Goal: Find contact information: Find contact information

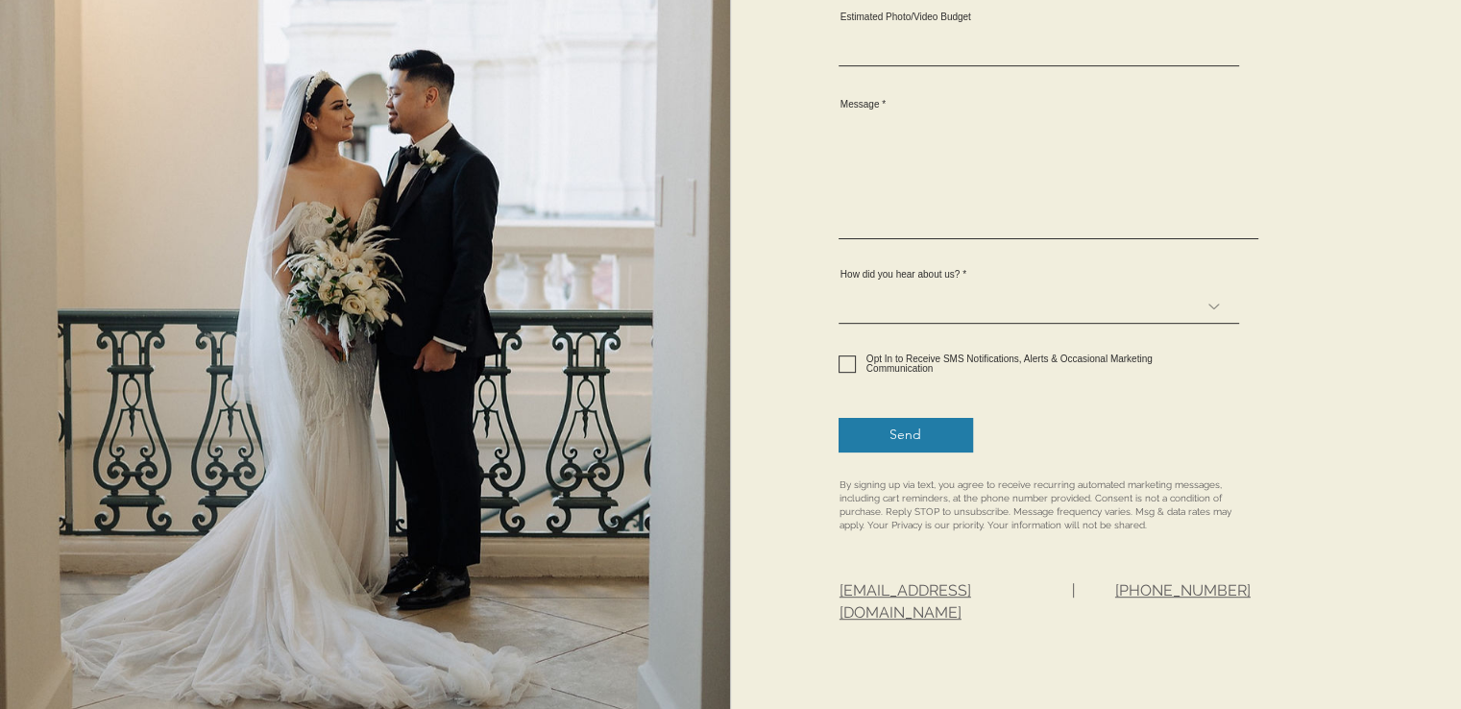
scroll to position [960, 0]
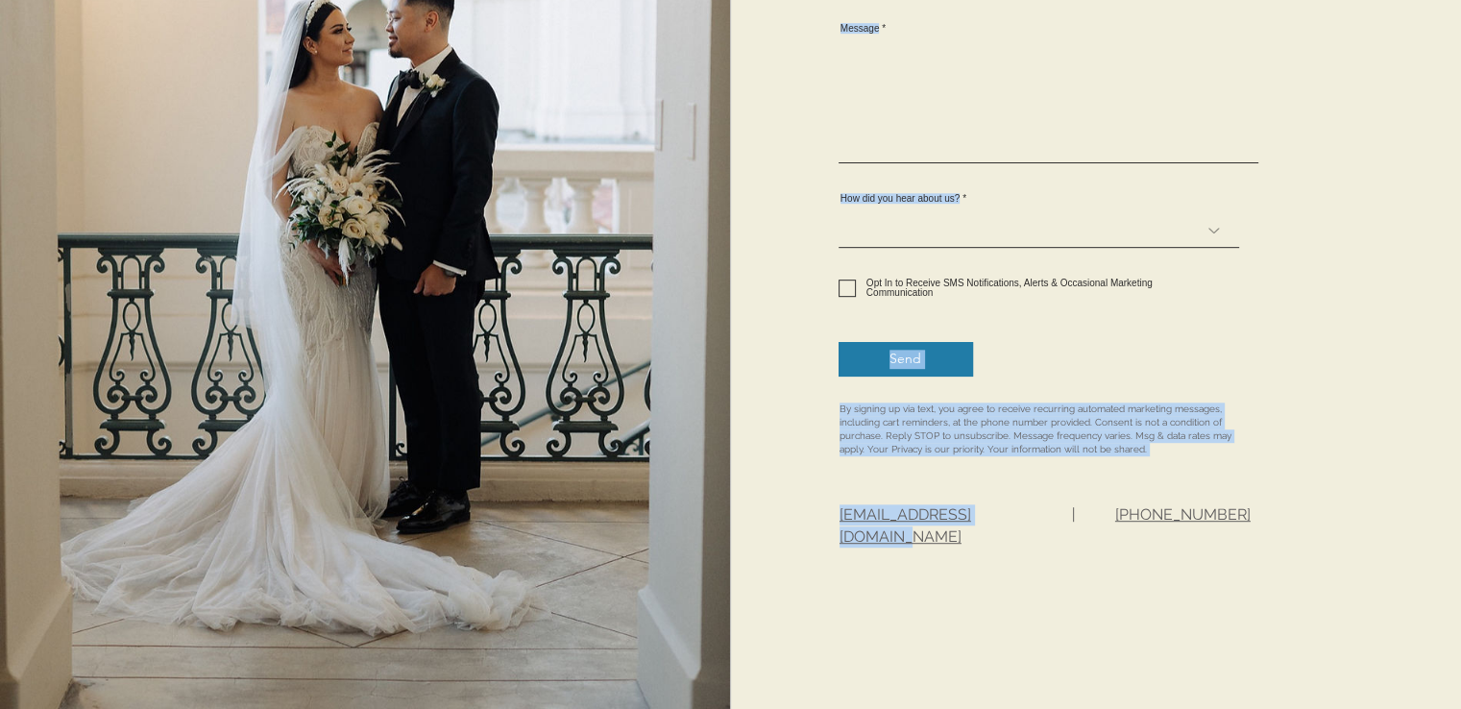
drag, startPoint x: 816, startPoint y: 504, endPoint x: 1033, endPoint y: 511, distance: 217.2
click at [1020, 514] on div "We look forward to chatting with you! First Name Last Name Email Phone Estimate…" at bounding box center [1096, 148] width 731 height 1439
click at [1053, 506] on div at bounding box center [1096, 148] width 731 height 1439
drag, startPoint x: 1012, startPoint y: 520, endPoint x: 849, endPoint y: 516, distance: 163.3
click at [849, 516] on div "We look forward to chatting with you! First Name Last Name Email Phone Estimate…" at bounding box center [1096, 148] width 731 height 1439
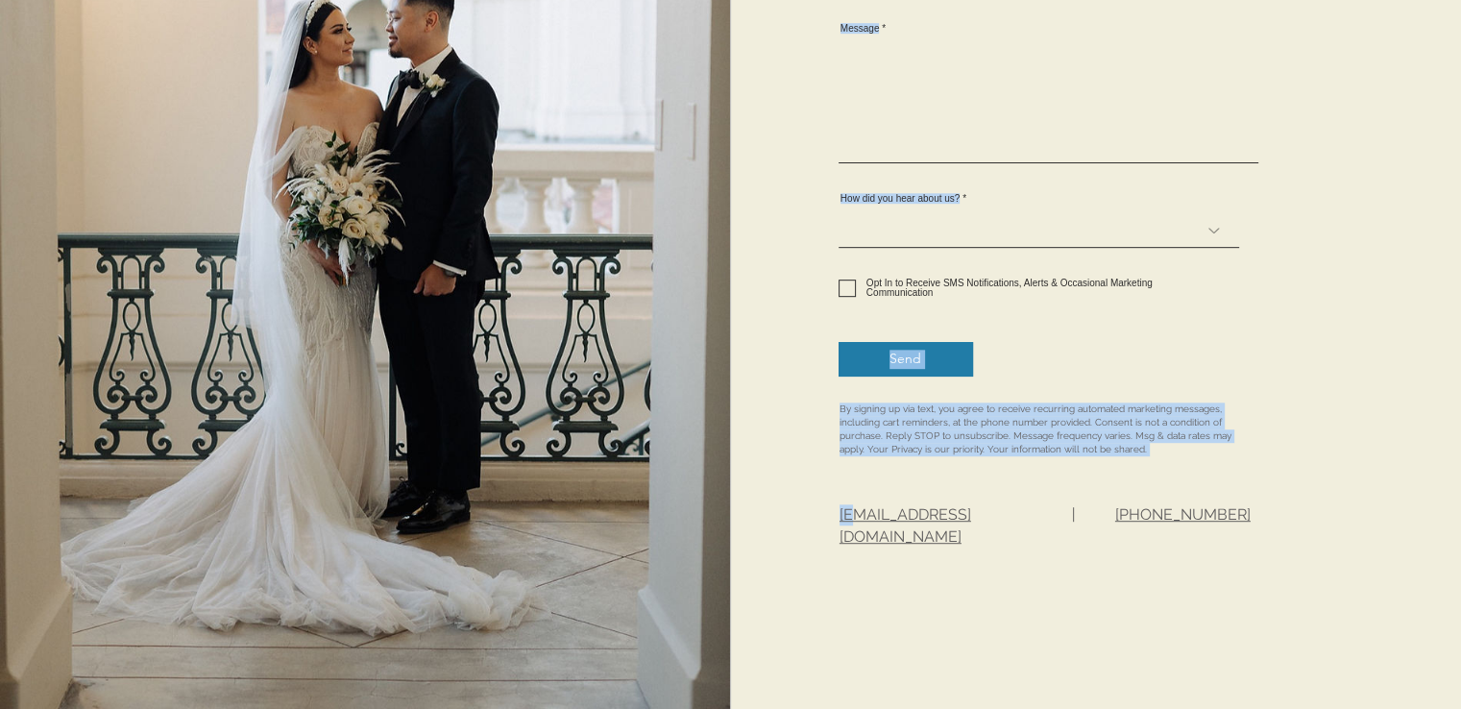
click at [1047, 488] on div at bounding box center [1096, 148] width 731 height 1439
drag, startPoint x: 1033, startPoint y: 513, endPoint x: 849, endPoint y: 512, distance: 184.4
click at [849, 512] on div "We look forward to chatting with you! First Name Last Name Email Phone Estimate…" at bounding box center [1096, 148] width 731 height 1439
click at [923, 456] on form "First Name Last Name Email Phone Estimated Event Date Event Location Estimated …" at bounding box center [1042, 12] width 434 height 907
drag, startPoint x: 834, startPoint y: 512, endPoint x: 934, endPoint y: 509, distance: 99.9
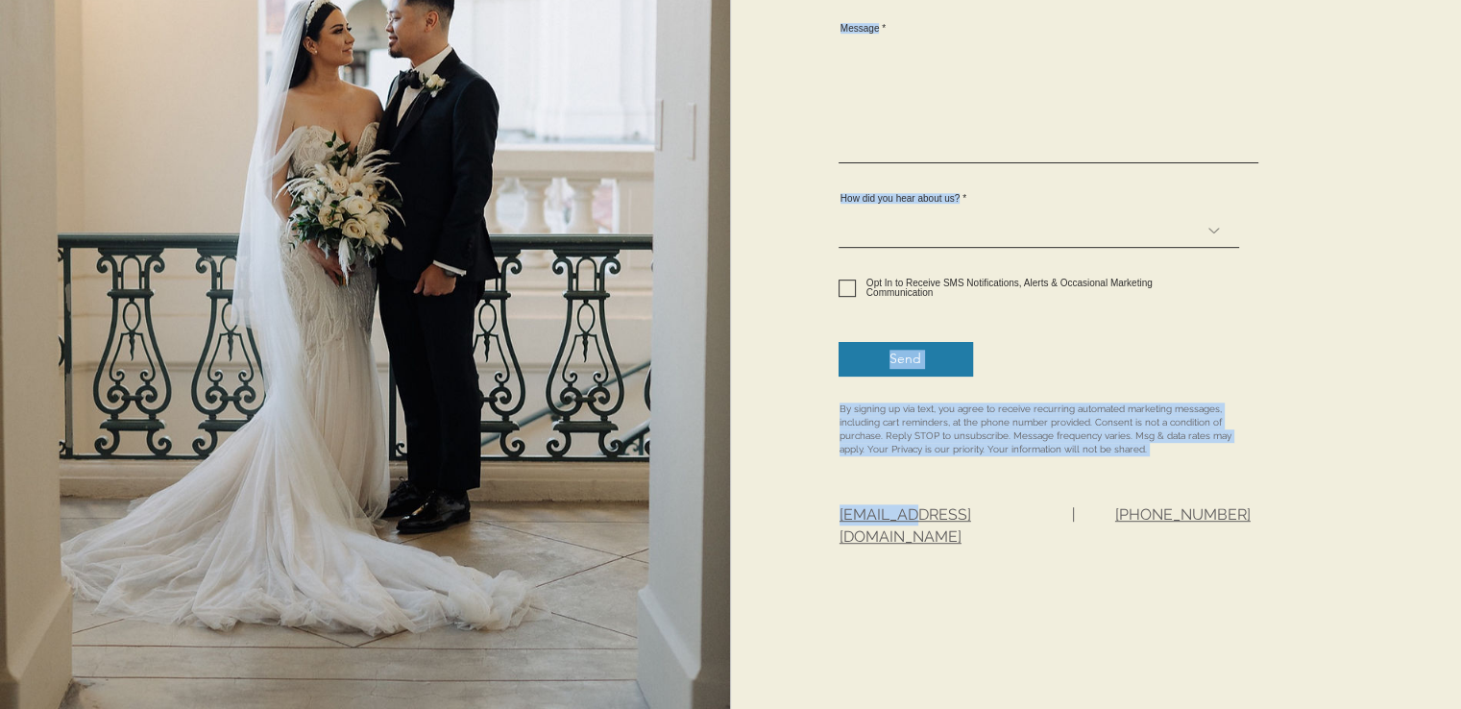
click at [926, 511] on div "We look forward to chatting with you! First Name Last Name Email Phone Estimate…" at bounding box center [1096, 148] width 731 height 1439
click at [1052, 491] on div at bounding box center [1096, 148] width 731 height 1439
drag, startPoint x: 1021, startPoint y: 508, endPoint x: 987, endPoint y: 510, distance: 33.7
click at [987, 510] on div "We look forward to chatting with you! First Name Last Name Email Phone Estimate…" at bounding box center [1096, 148] width 731 height 1439
click at [1037, 498] on div at bounding box center [1096, 148] width 731 height 1439
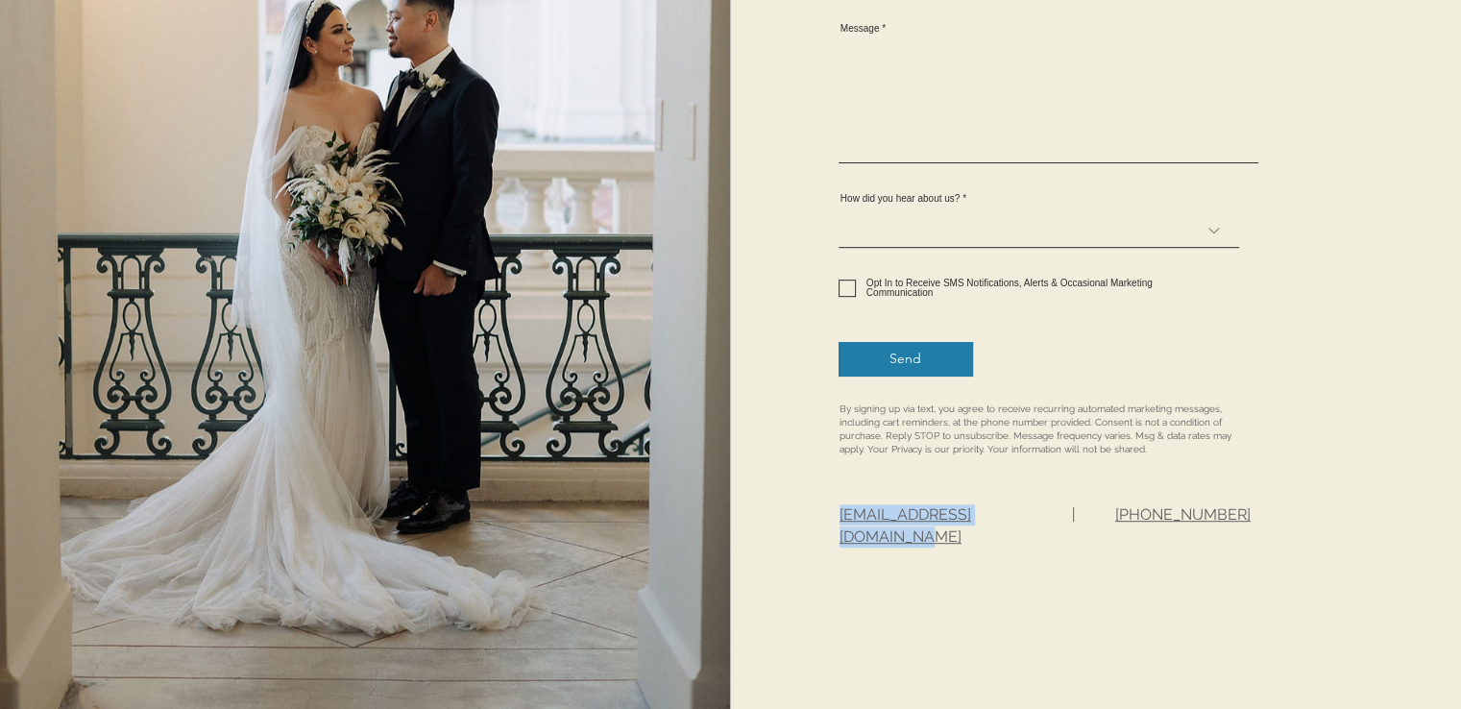
drag, startPoint x: 1030, startPoint y: 517, endPoint x: 840, endPoint y: 508, distance: 189.4
click at [840, 508] on p "[EMAIL_ADDRESS][DOMAIN_NAME]" at bounding box center [935, 525] width 192 height 43
copy span "[EMAIL_ADDRESS][DOMAIN_NAME]"
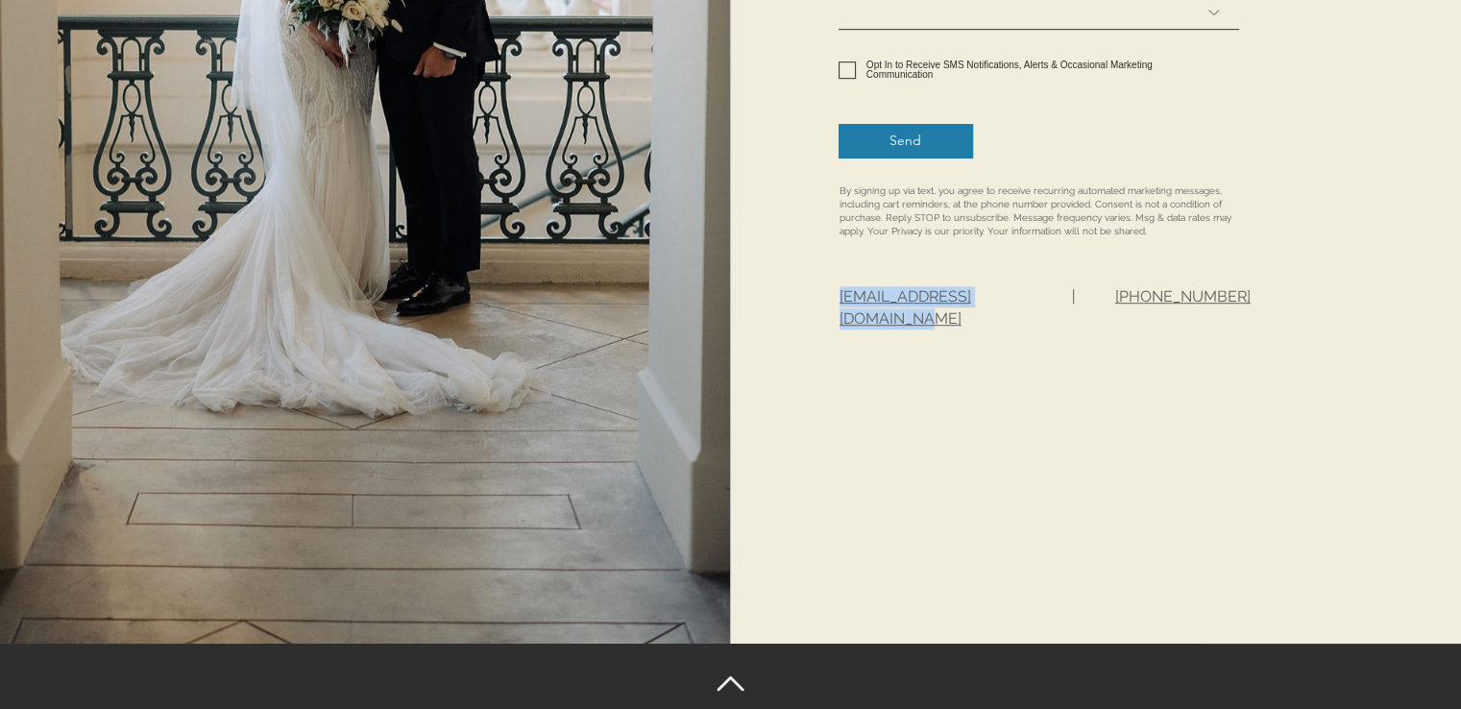
scroll to position [1331, 0]
